Goal: Obtain resource: Download file/media

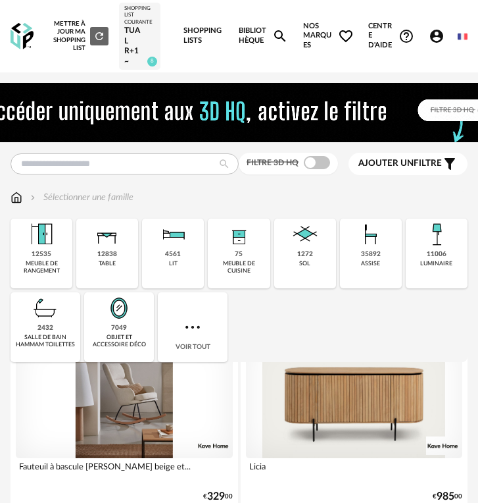
click at [110, 195] on div "Sélectionner une famille" at bounding box center [81, 197] width 106 height 13
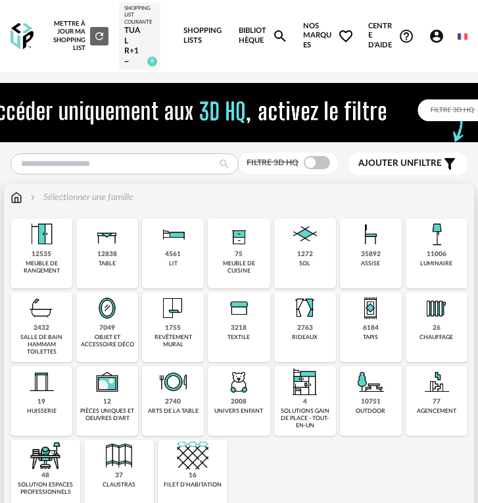
click at [235, 389] on img at bounding box center [239, 382] width 32 height 32
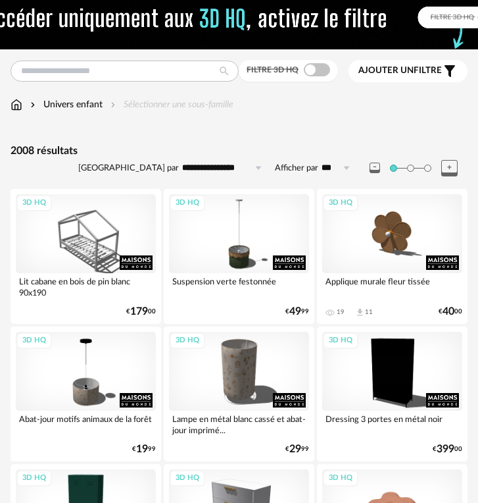
scroll to position [86, 0]
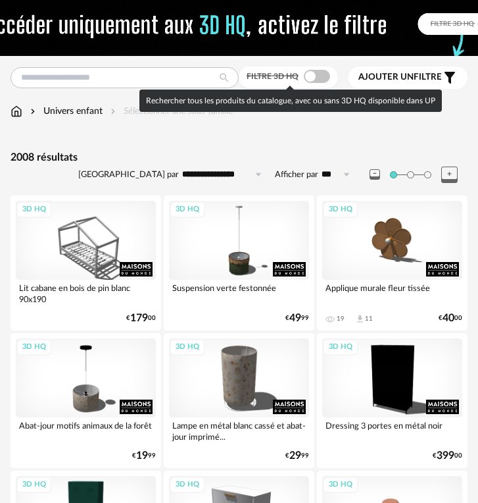
click at [321, 78] on span at bounding box center [317, 76] width 26 height 13
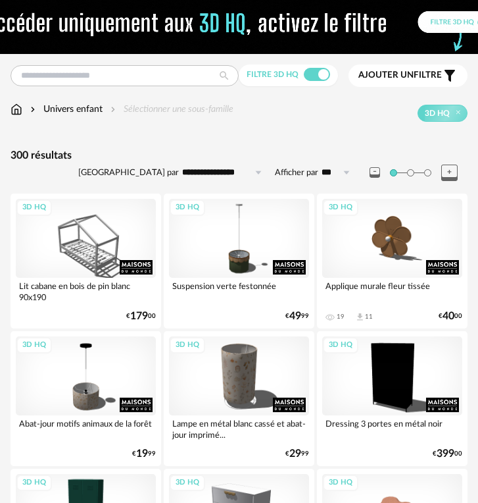
scroll to position [89, 0]
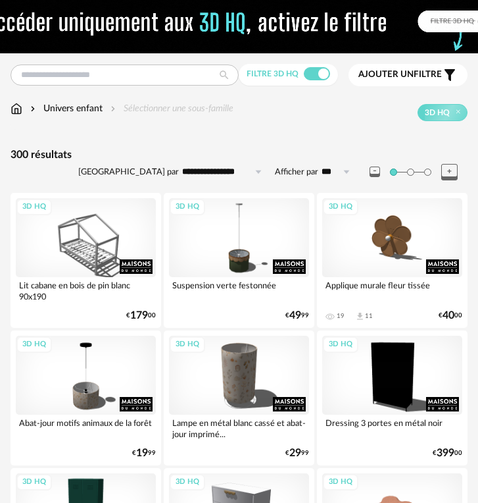
click at [393, 278] on div "Applique murale fleur tissée" at bounding box center [392, 290] width 140 height 26
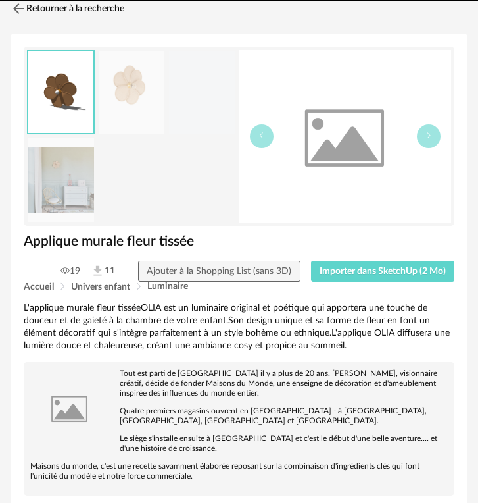
click at [415, 222] on img at bounding box center [345, 136] width 212 height 172
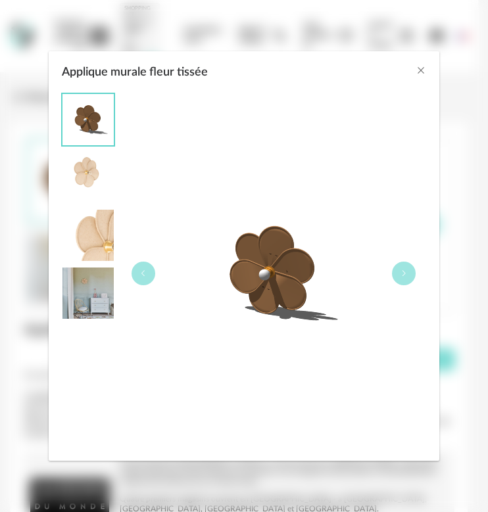
click at [437, 195] on div "Applique murale fleur tissée" at bounding box center [244, 274] width 391 height 374
click at [447, 185] on div "Applique murale fleur tissée" at bounding box center [244, 256] width 488 height 512
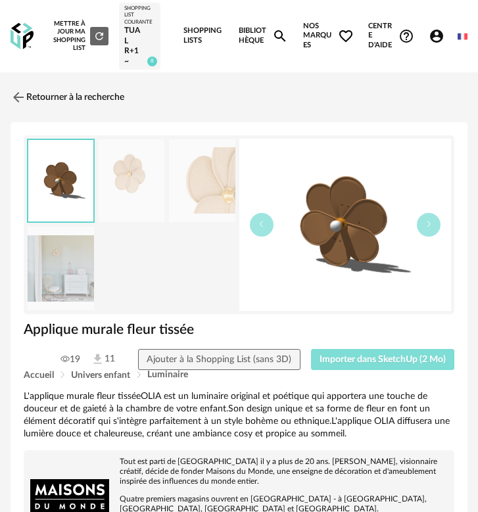
click at [436, 364] on span "Importer dans SketchUp (2 Mo)" at bounding box center [383, 359] width 126 height 9
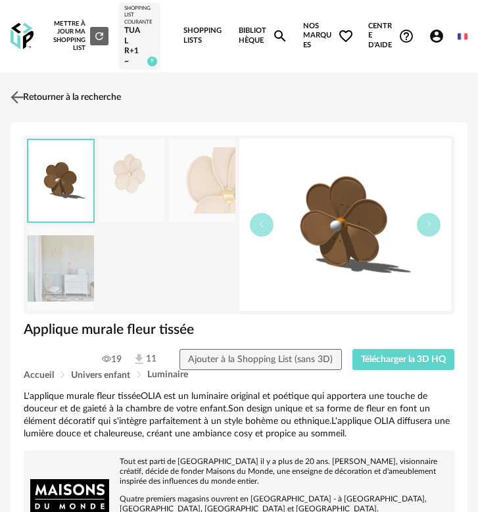
click at [71, 87] on link "Retourner à la recherche" at bounding box center [64, 97] width 114 height 29
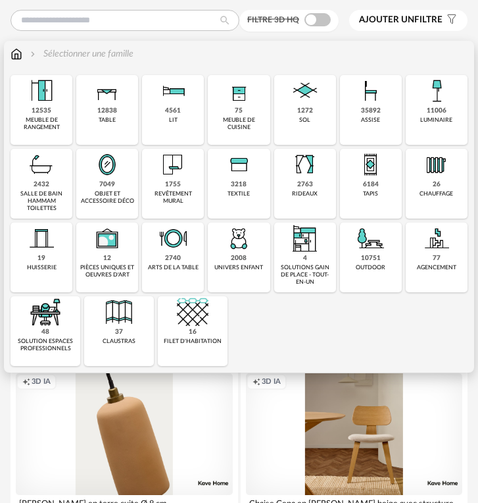
scroll to position [138, 0]
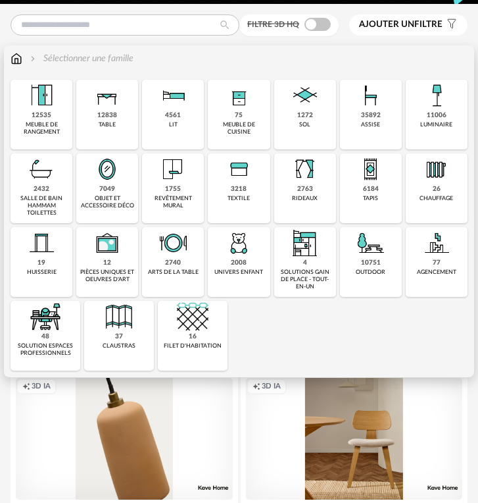
click at [233, 262] on div "2008" at bounding box center [239, 262] width 16 height 9
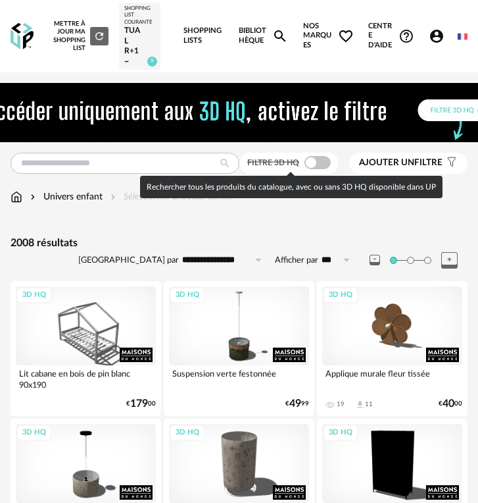
click at [326, 159] on span at bounding box center [318, 162] width 26 height 13
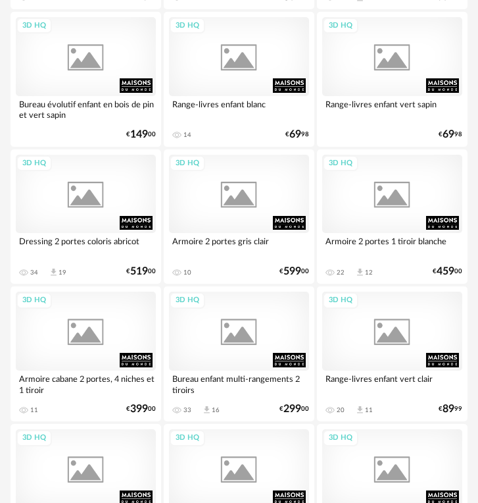
scroll to position [4253, 0]
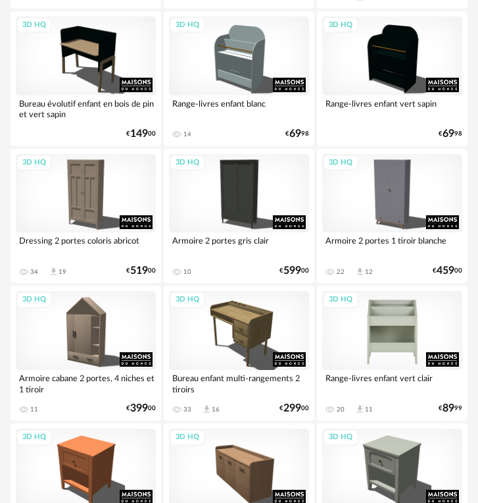
click at [387, 339] on div "3D HQ" at bounding box center [392, 330] width 140 height 79
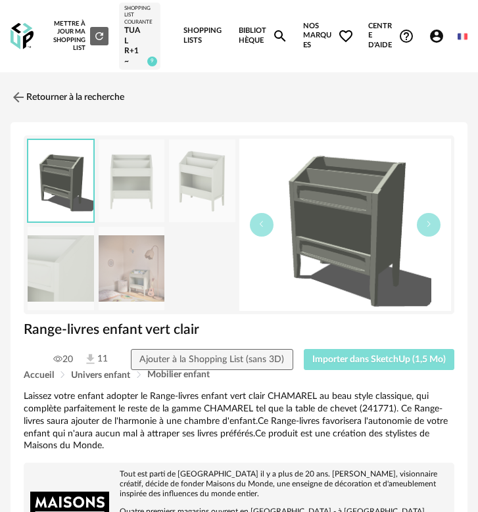
click at [356, 360] on span "Importer dans SketchUp (1,5 Mo)" at bounding box center [379, 359] width 134 height 9
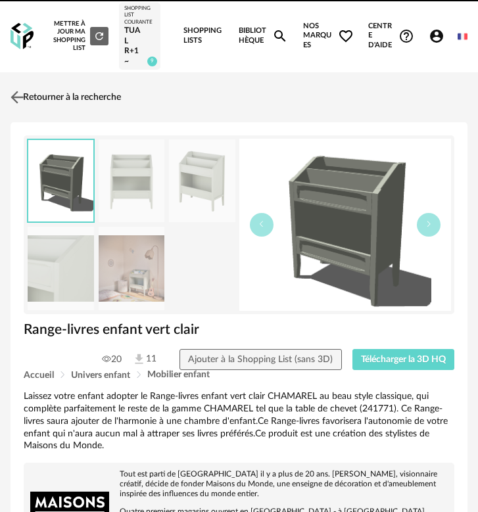
click at [57, 101] on link "Retourner à la recherche" at bounding box center [64, 97] width 114 height 29
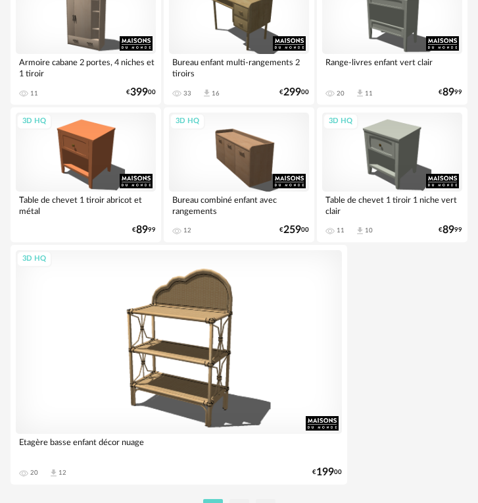
scroll to position [4636, 0]
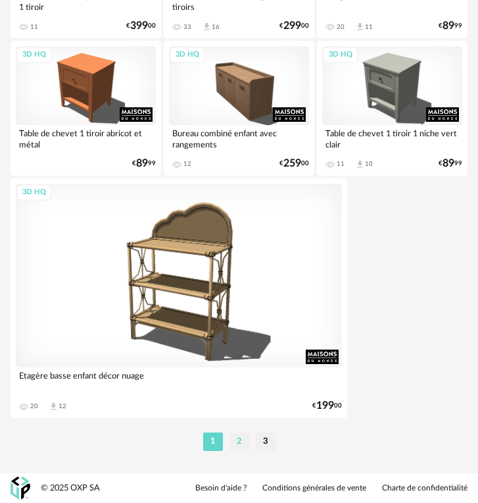
click at [235, 437] on li "2" at bounding box center [240, 441] width 20 height 18
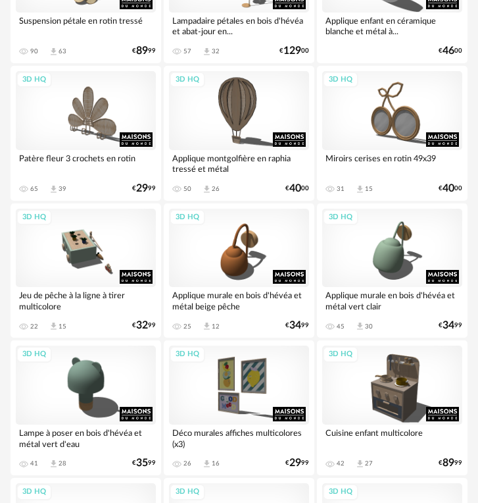
scroll to position [747, 0]
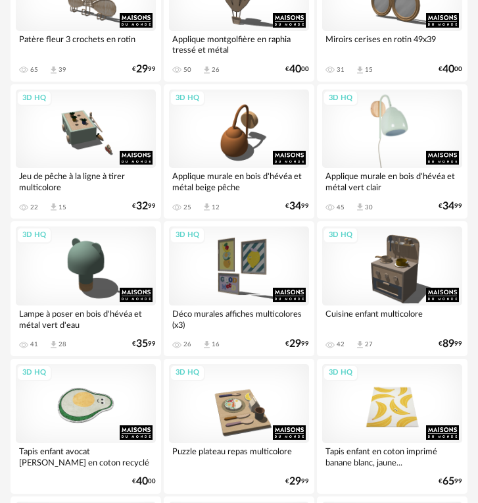
click at [389, 110] on div "3D HQ" at bounding box center [392, 128] width 140 height 79
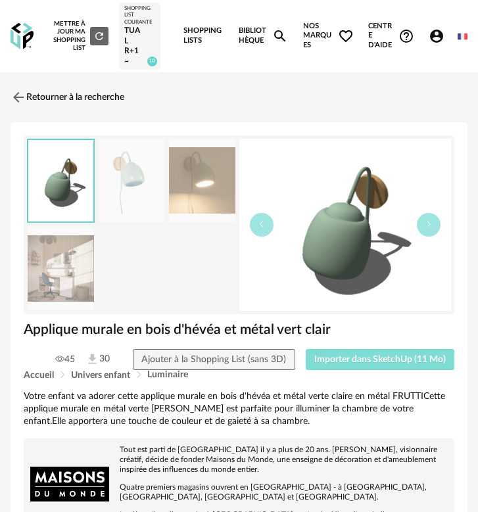
click at [381, 364] on span "Importer dans SketchUp (11 Mo)" at bounding box center [380, 359] width 132 height 9
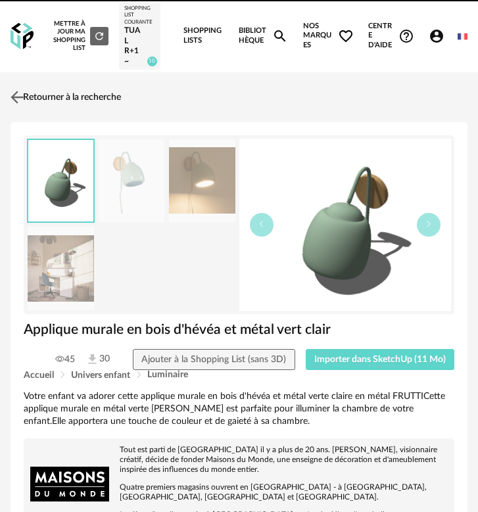
click at [78, 96] on link "Retourner à la recherche" at bounding box center [64, 97] width 114 height 29
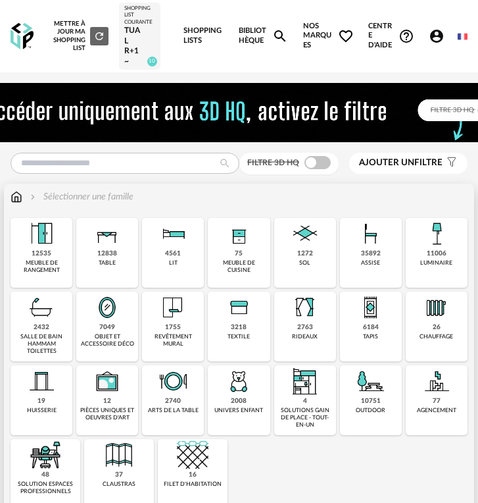
click at [248, 423] on div "2008 univers enfant" at bounding box center [239, 400] width 62 height 70
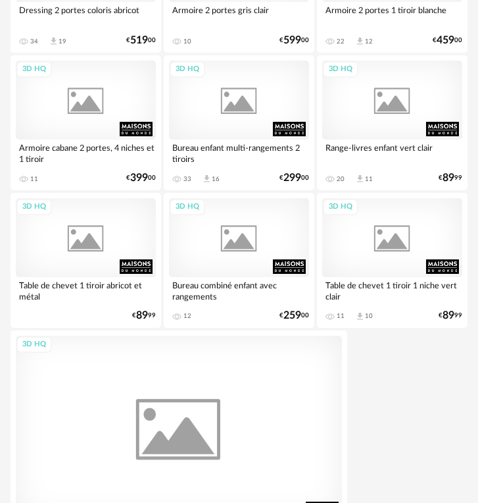
scroll to position [4636, 0]
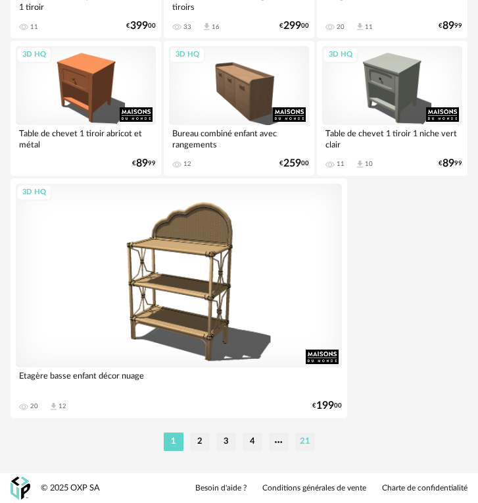
click at [303, 447] on li "21" at bounding box center [305, 441] width 20 height 18
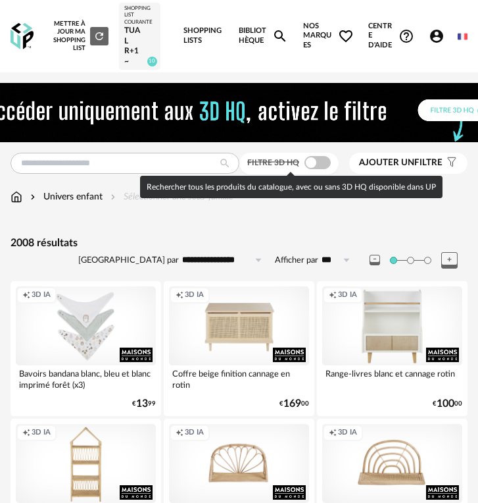
click at [312, 160] on span at bounding box center [318, 162] width 26 height 13
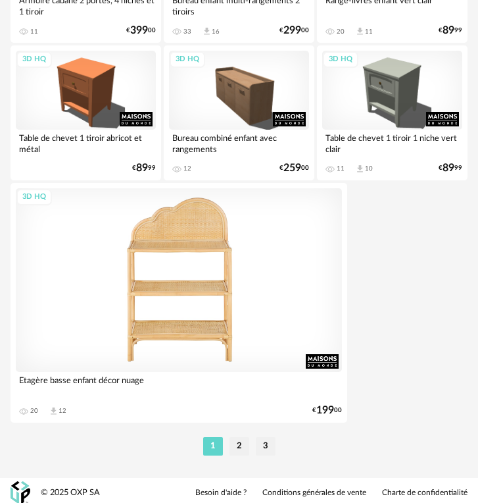
scroll to position [4636, 0]
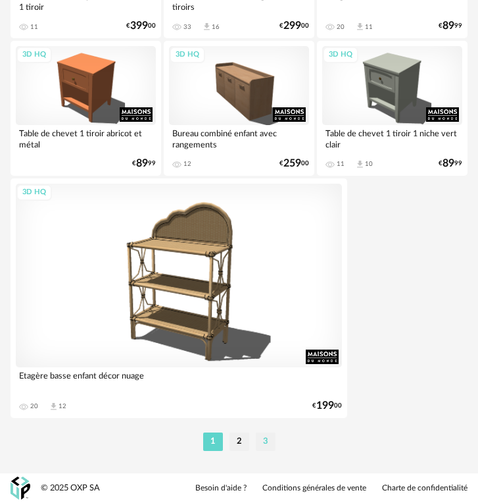
click at [269, 441] on li "3" at bounding box center [266, 441] width 20 height 18
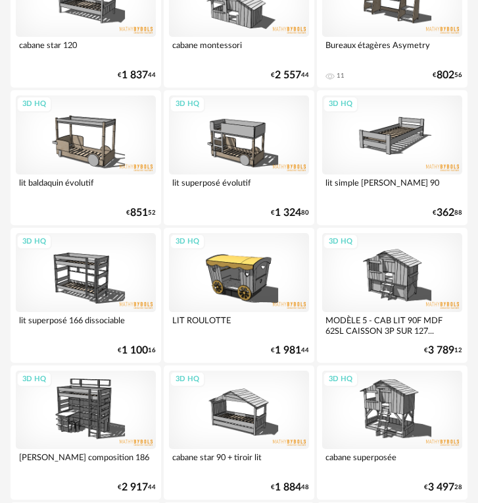
scroll to position [4636, 0]
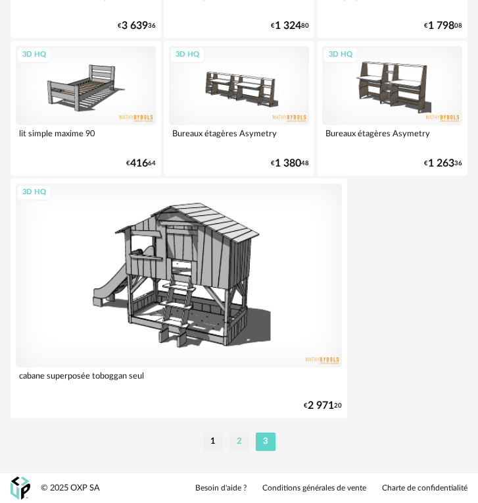
click at [244, 441] on li "2" at bounding box center [240, 441] width 20 height 18
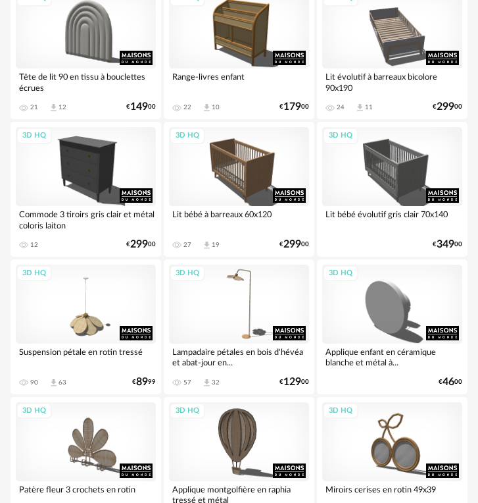
scroll to position [243, 0]
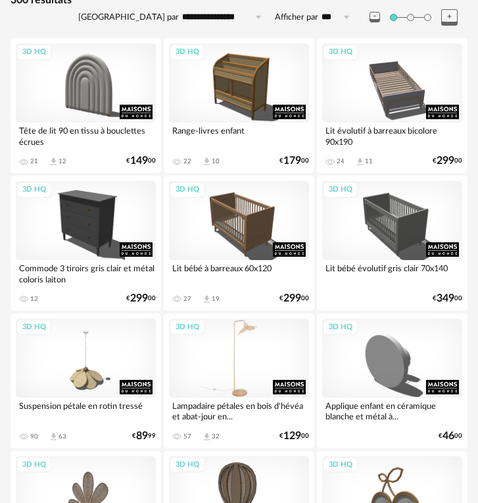
click at [215, 349] on div "3D HQ" at bounding box center [239, 357] width 140 height 79
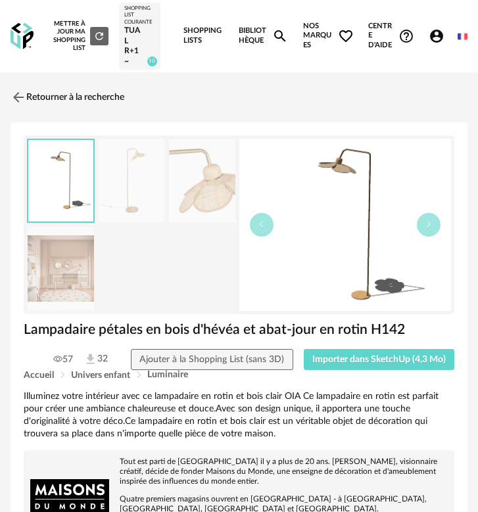
click at [385, 347] on div "Lampadaire pétales en bois d'hévéa et abat-jour en rotin H142" at bounding box center [239, 335] width 444 height 28
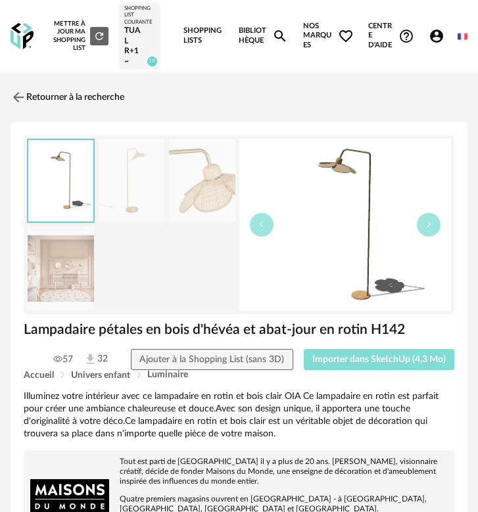
click at [385, 361] on span "Importer dans SketchUp (4,3 Mo)" at bounding box center [379, 359] width 134 height 9
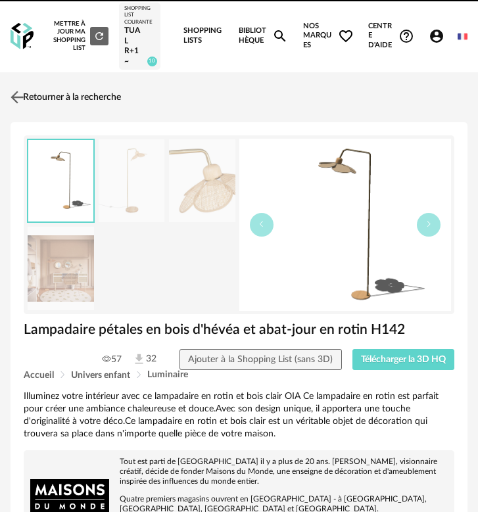
click at [66, 89] on link "Retourner à la recherche" at bounding box center [64, 97] width 114 height 29
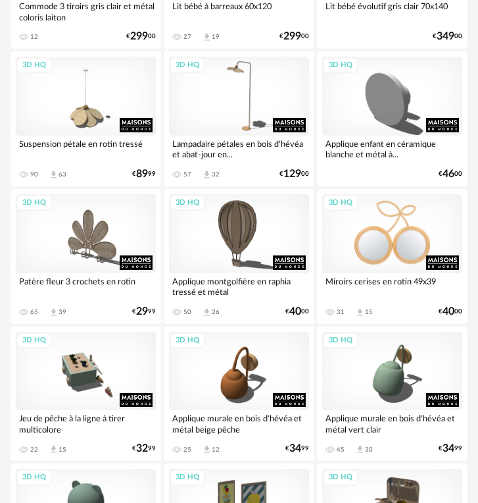
scroll to position [500, 0]
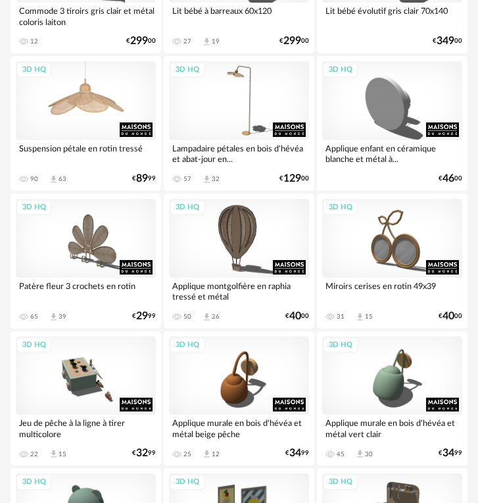
click at [47, 85] on div "3D HQ" at bounding box center [86, 100] width 140 height 79
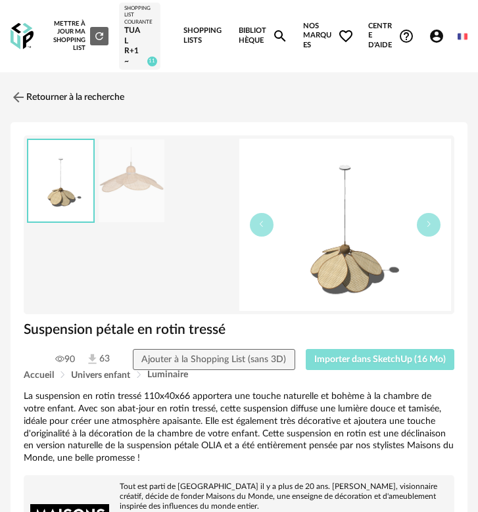
click at [374, 360] on span "Importer dans SketchUp (16 Mo)" at bounding box center [380, 359] width 132 height 9
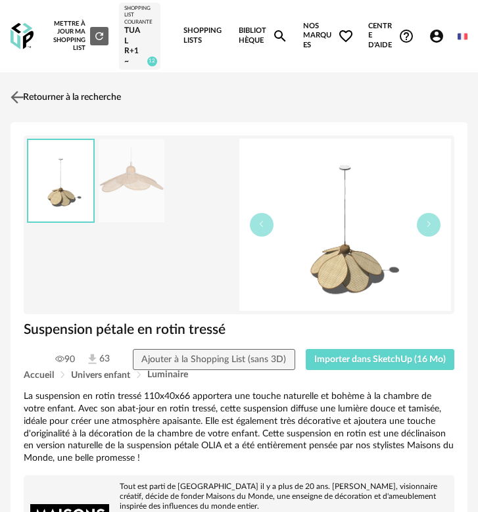
click at [48, 103] on link "Retourner à la recherche" at bounding box center [64, 97] width 114 height 29
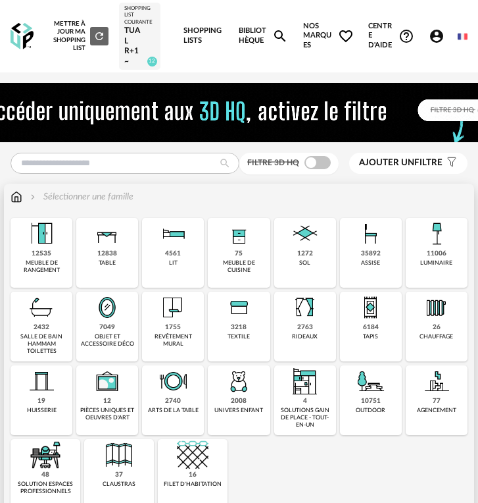
click at [237, 391] on img at bounding box center [239, 381] width 32 height 32
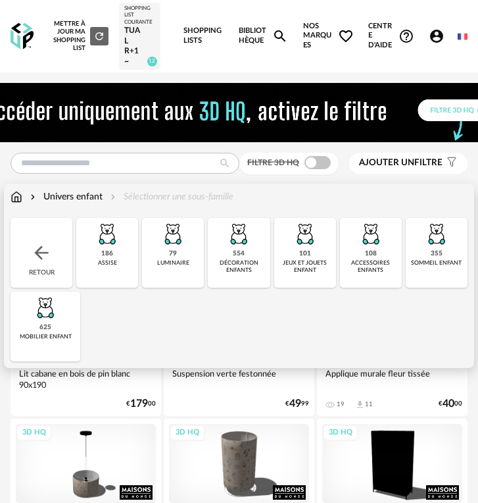
click at [57, 260] on div "Retour" at bounding box center [42, 253] width 62 height 70
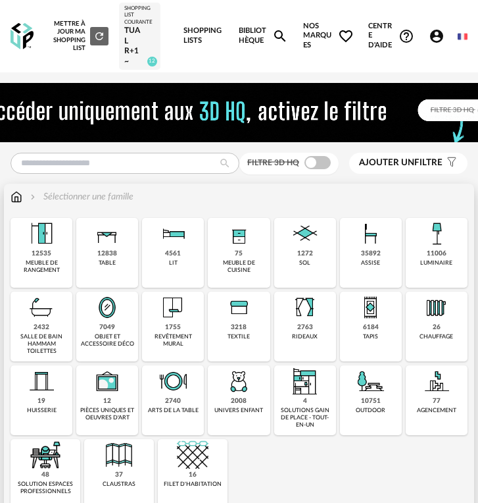
click at [247, 393] on img at bounding box center [239, 381] width 32 height 32
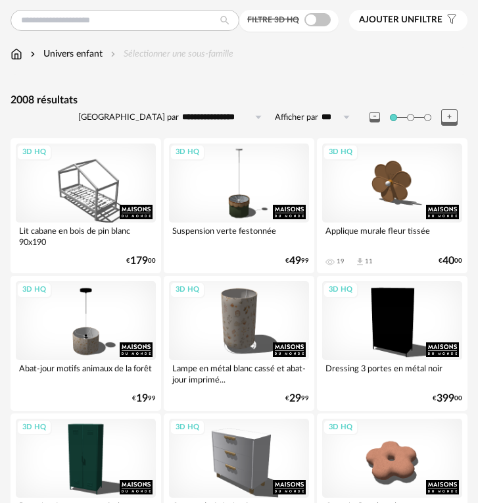
scroll to position [135, 0]
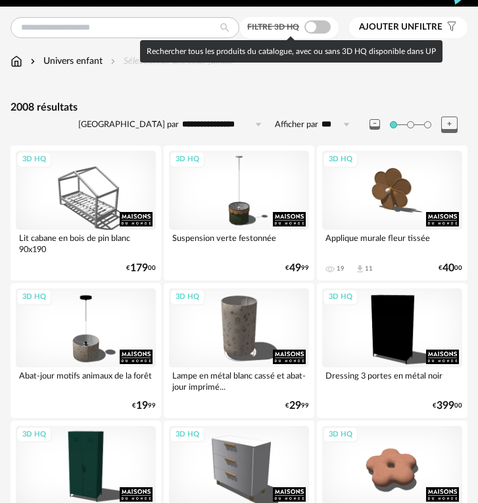
click at [319, 34] on div "Filtre 3D HQ" at bounding box center [288, 28] width 99 height 22
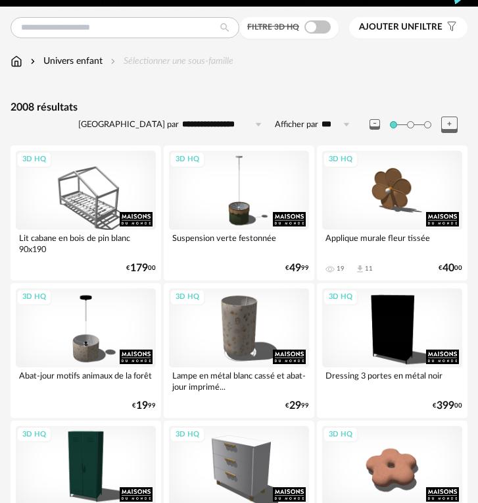
click at [323, 33] on span at bounding box center [318, 26] width 26 height 13
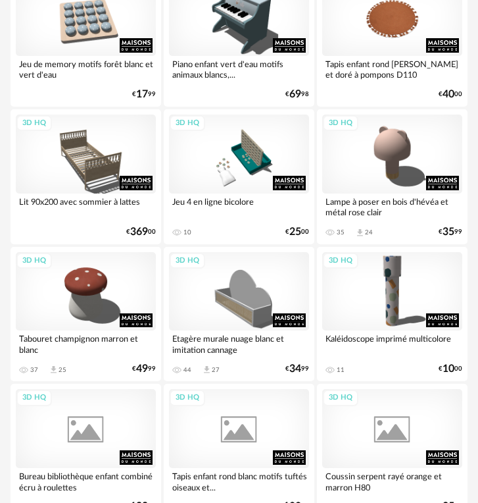
scroll to position [2311, 0]
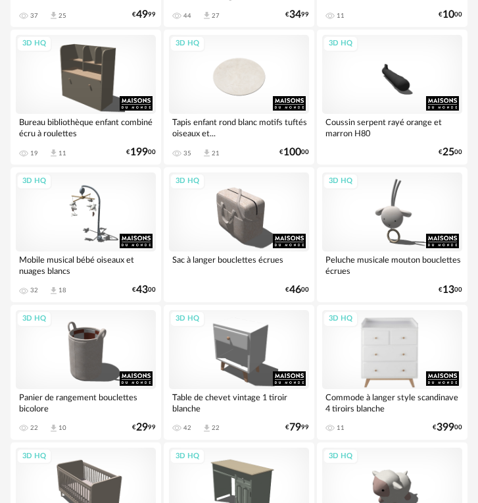
click at [383, 366] on div "3D HQ" at bounding box center [392, 349] width 140 height 79
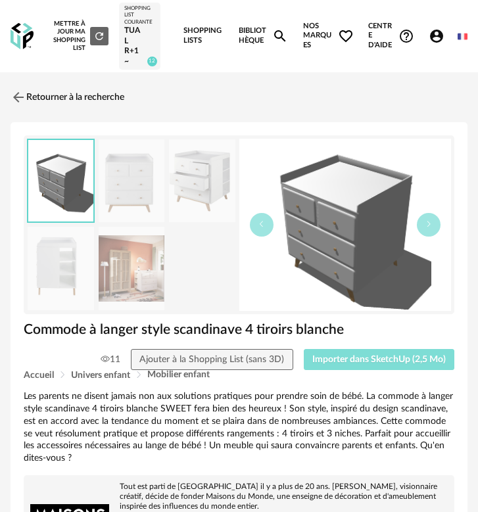
click at [416, 357] on span "Importer dans SketchUp (2,5 Mo)" at bounding box center [379, 359] width 134 height 9
